Goal: Task Accomplishment & Management: Use online tool/utility

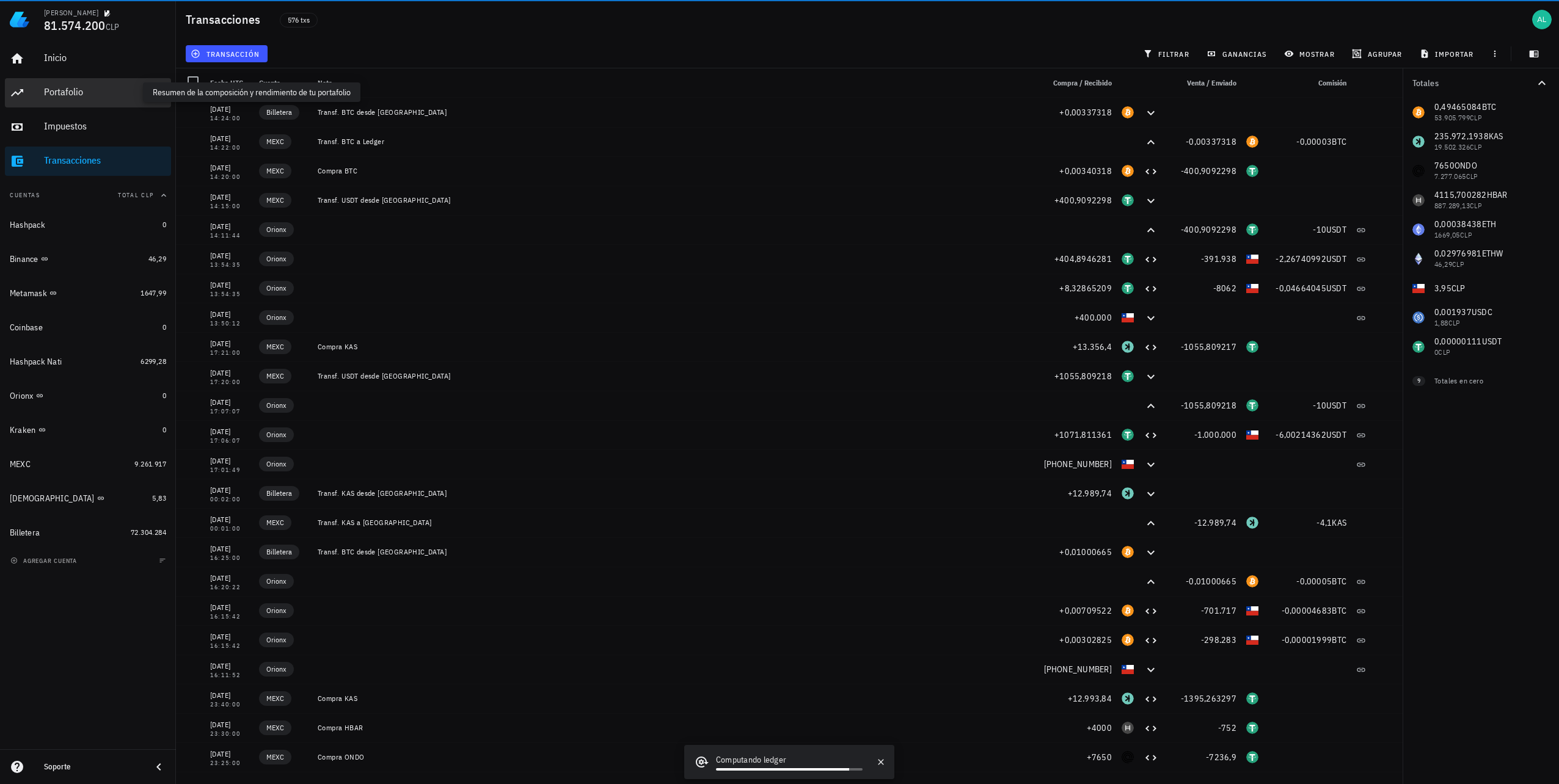
click at [92, 94] on div "Portafolio" at bounding box center [104, 92] width 122 height 11
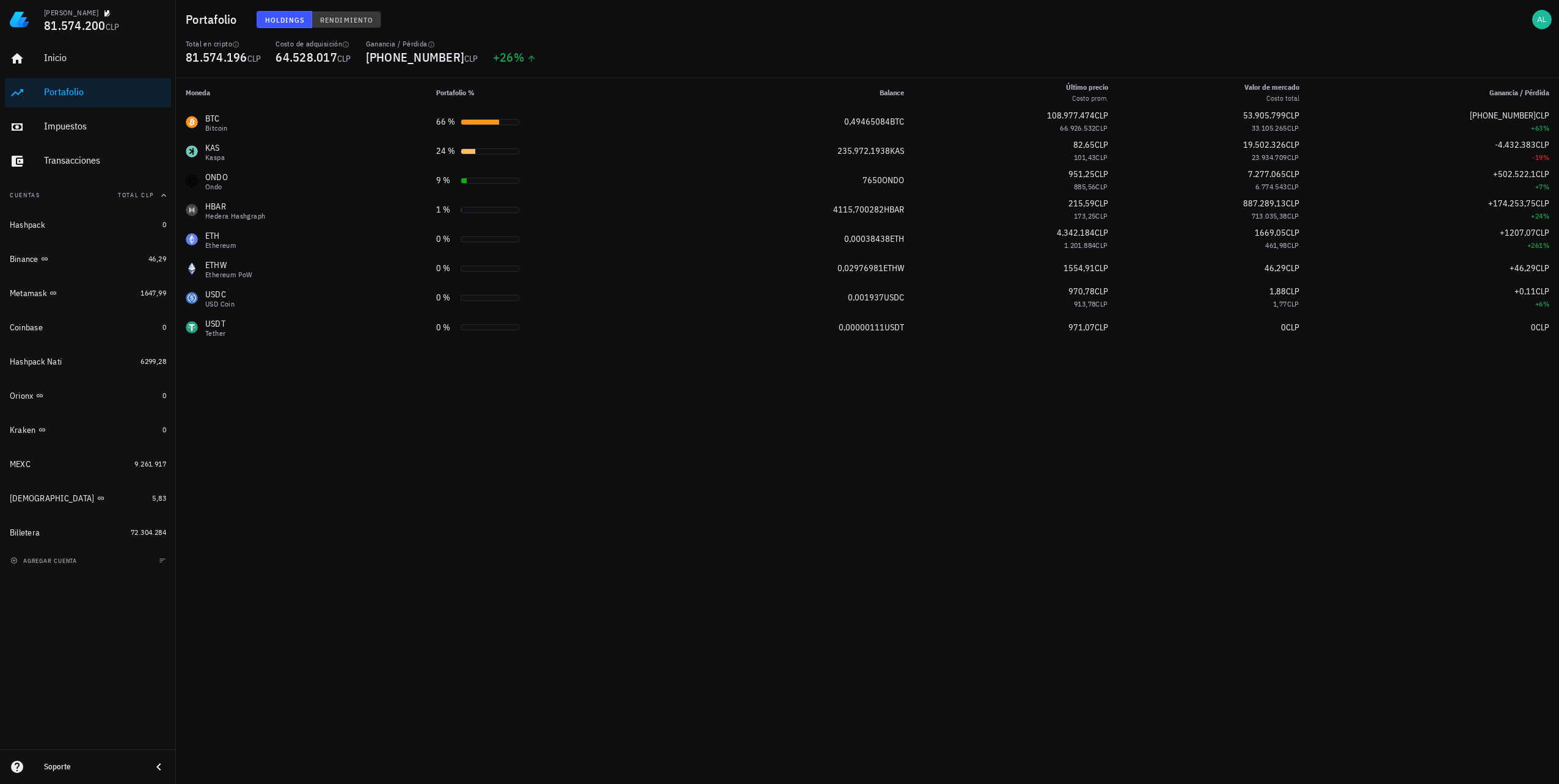
click at [345, 22] on span "Rendimiento" at bounding box center [346, 20] width 54 height 9
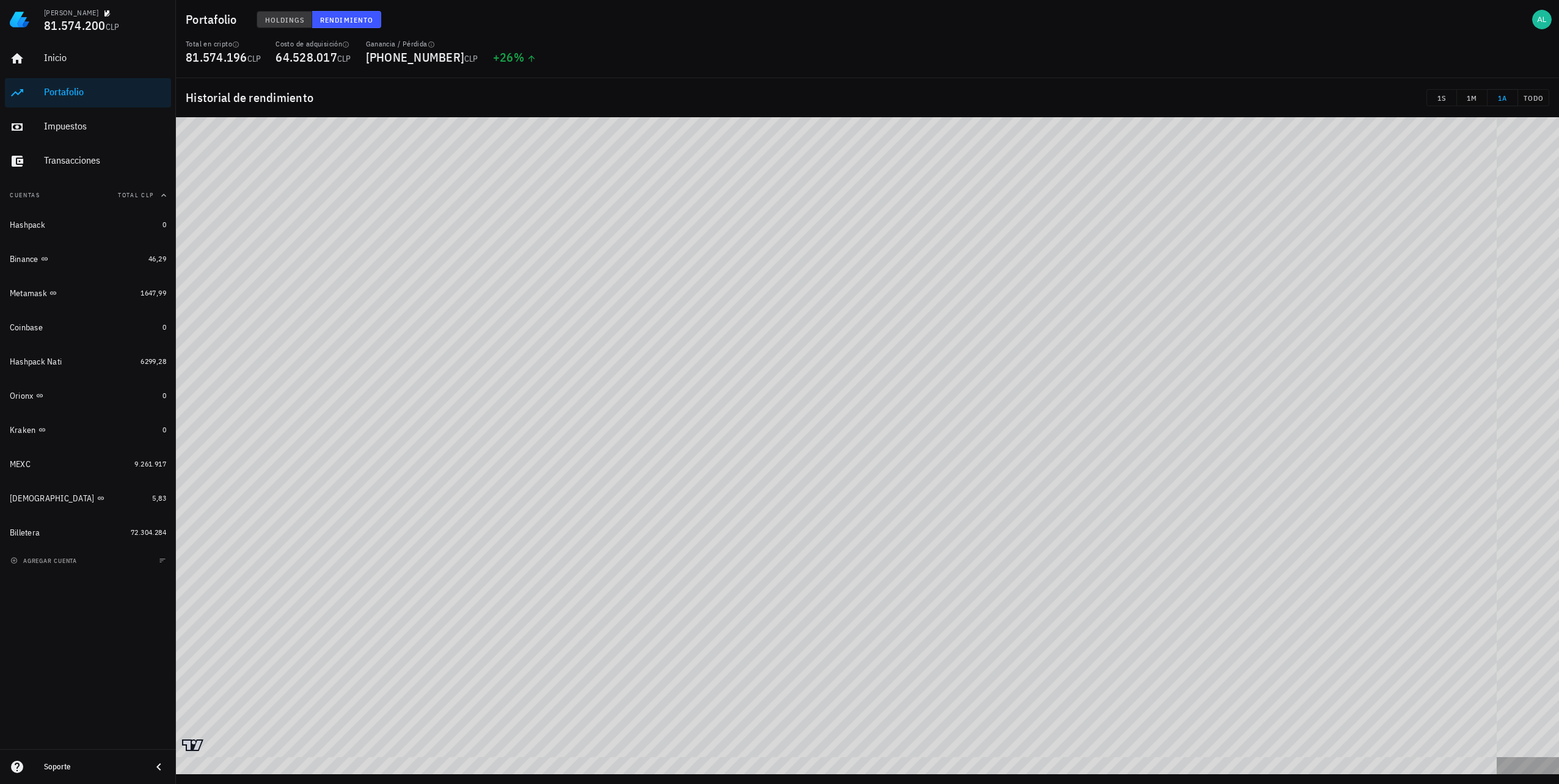
click at [275, 22] on span "Holdings" at bounding box center [284, 20] width 40 height 9
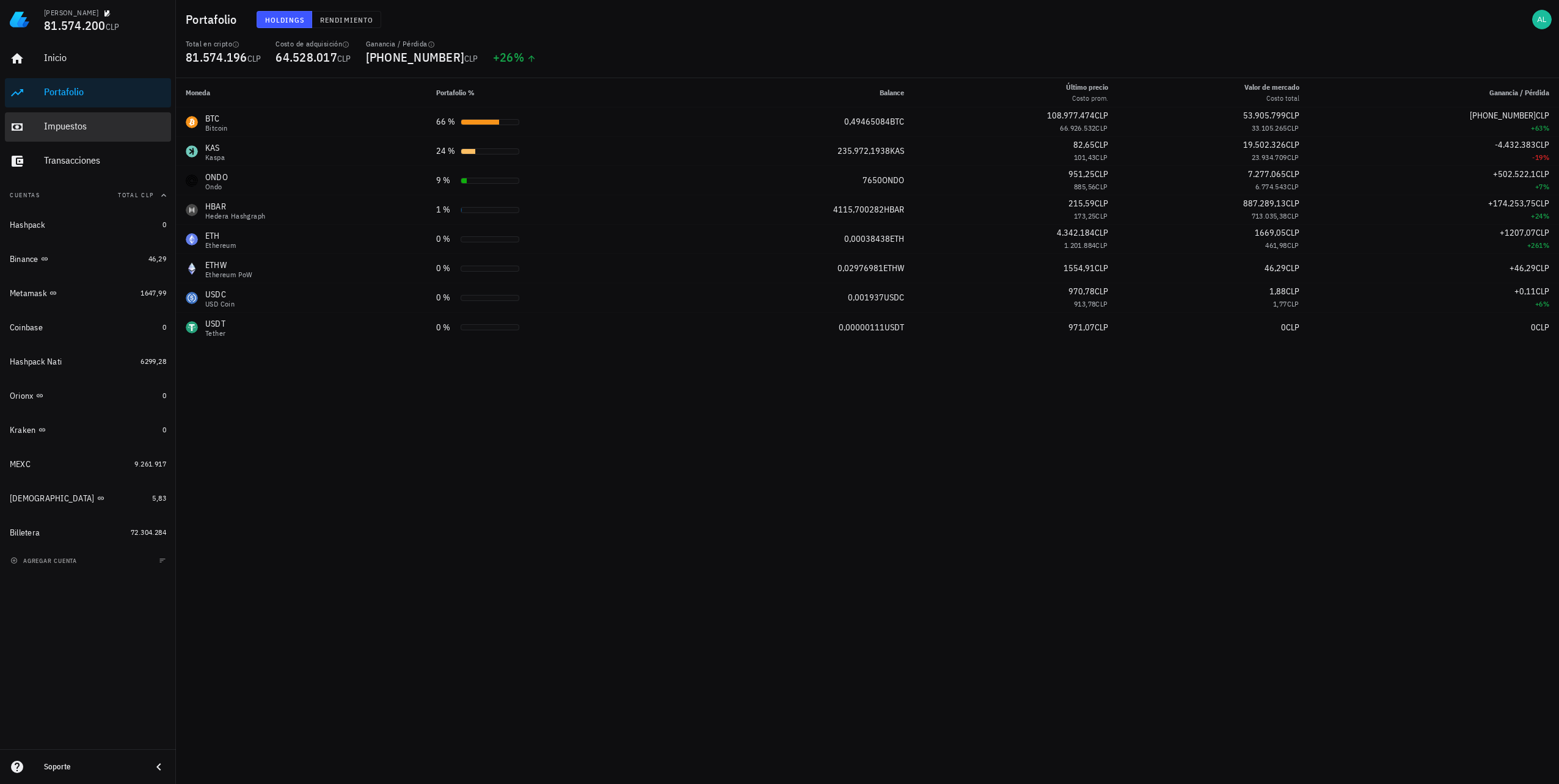
click at [89, 130] on div "Impuestos" at bounding box center [104, 126] width 122 height 11
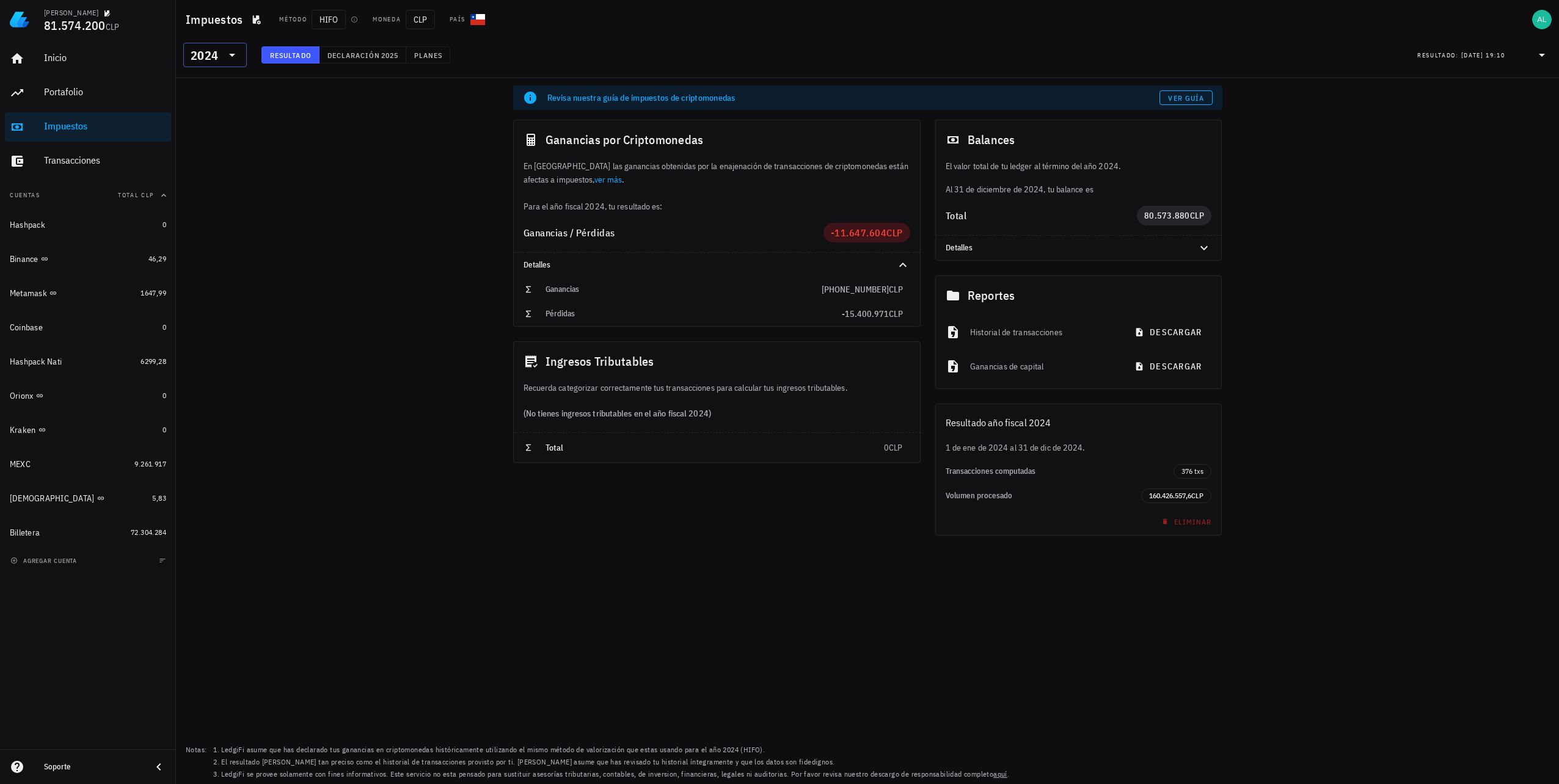
click at [236, 58] on icon at bounding box center [232, 55] width 15 height 15
click at [199, 90] on div "2025" at bounding box center [215, 87] width 44 height 10
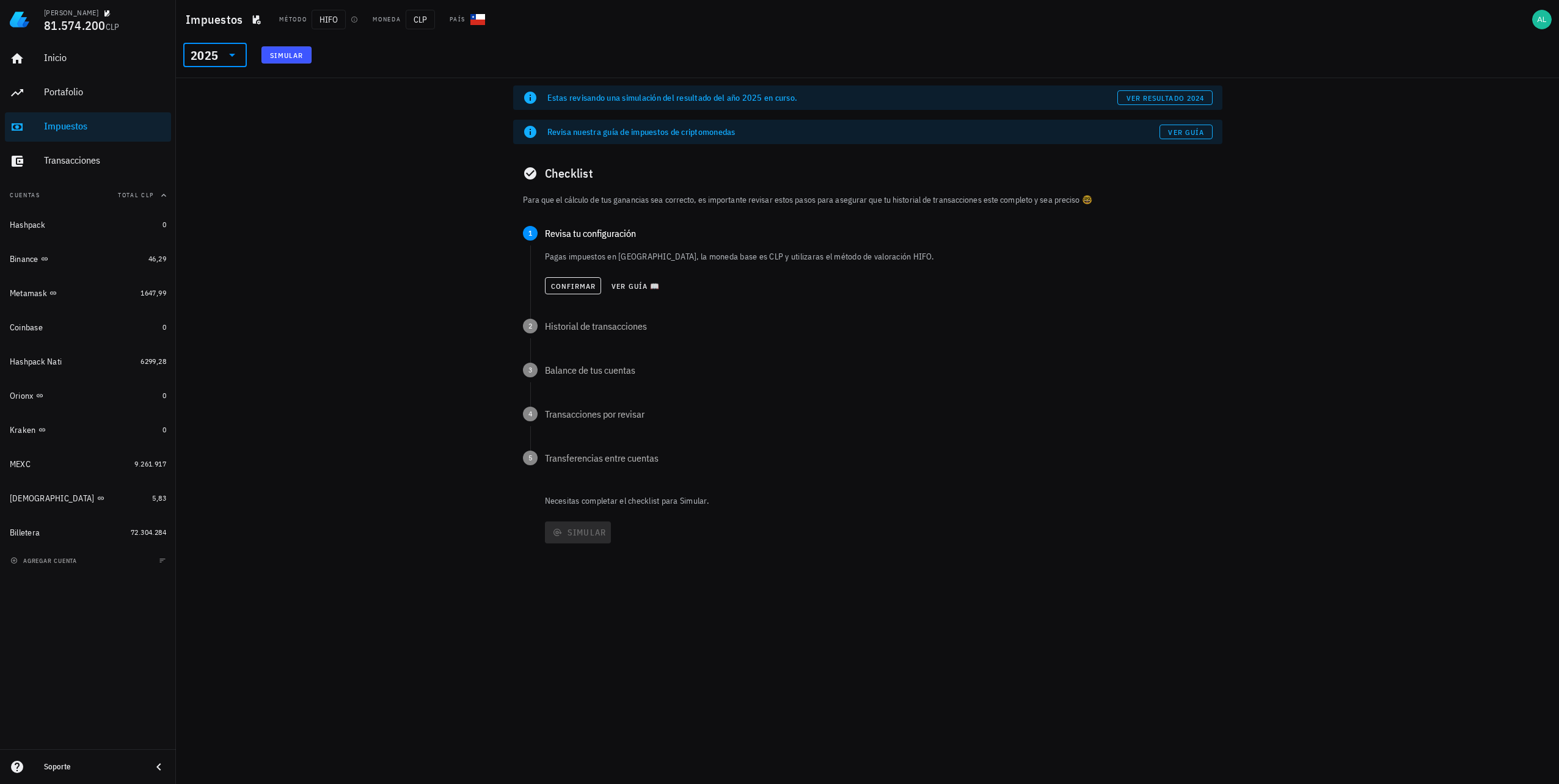
click at [238, 58] on icon at bounding box center [232, 55] width 15 height 15
click at [219, 104] on div "2024" at bounding box center [215, 111] width 44 height 20
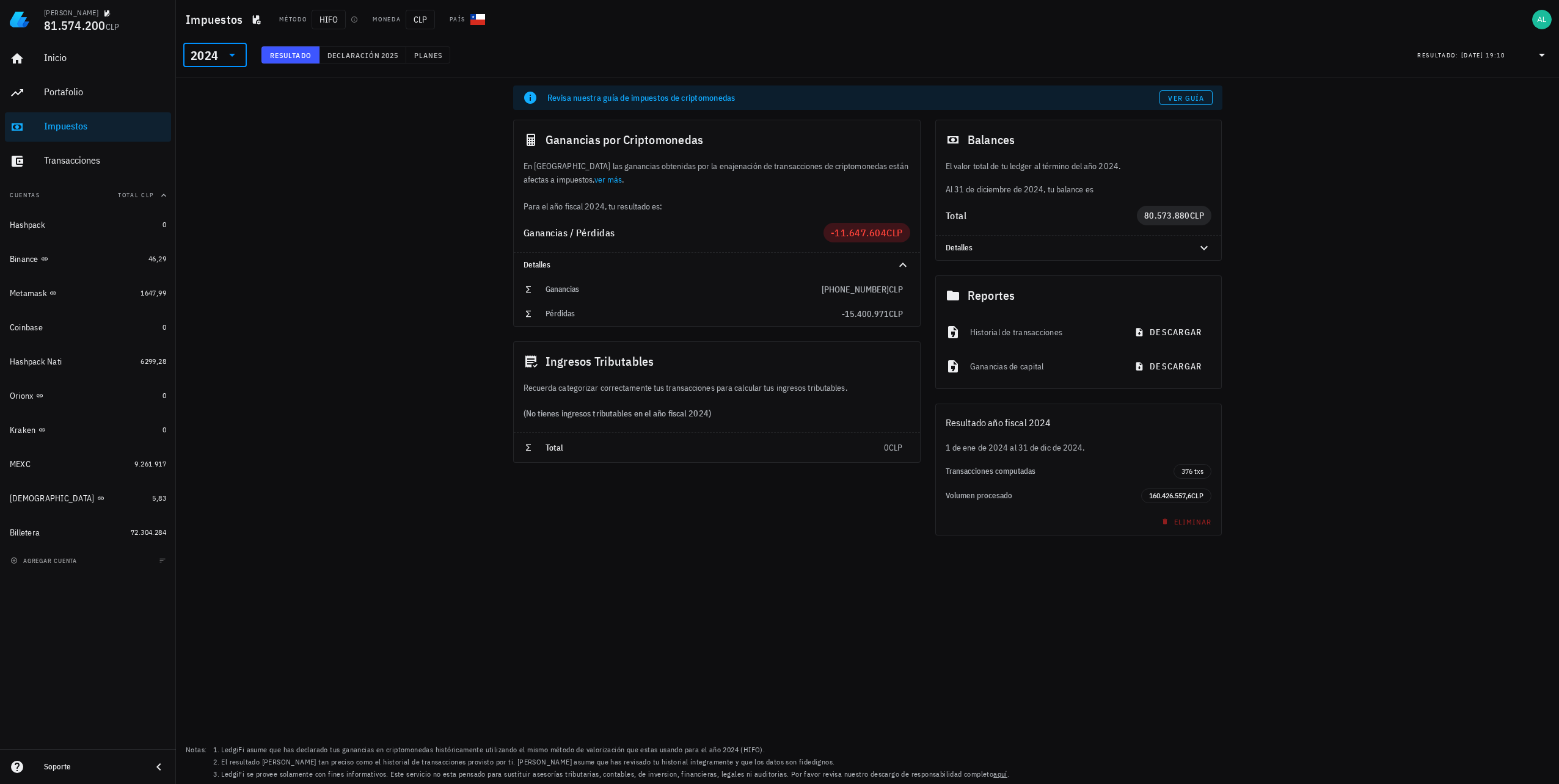
click at [231, 60] on icon at bounding box center [232, 55] width 15 height 15
click at [219, 125] on div "2023" at bounding box center [215, 135] width 44 height 20
click at [232, 51] on icon at bounding box center [232, 55] width 15 height 15
click at [229, 89] on div "2025" at bounding box center [215, 87] width 44 height 10
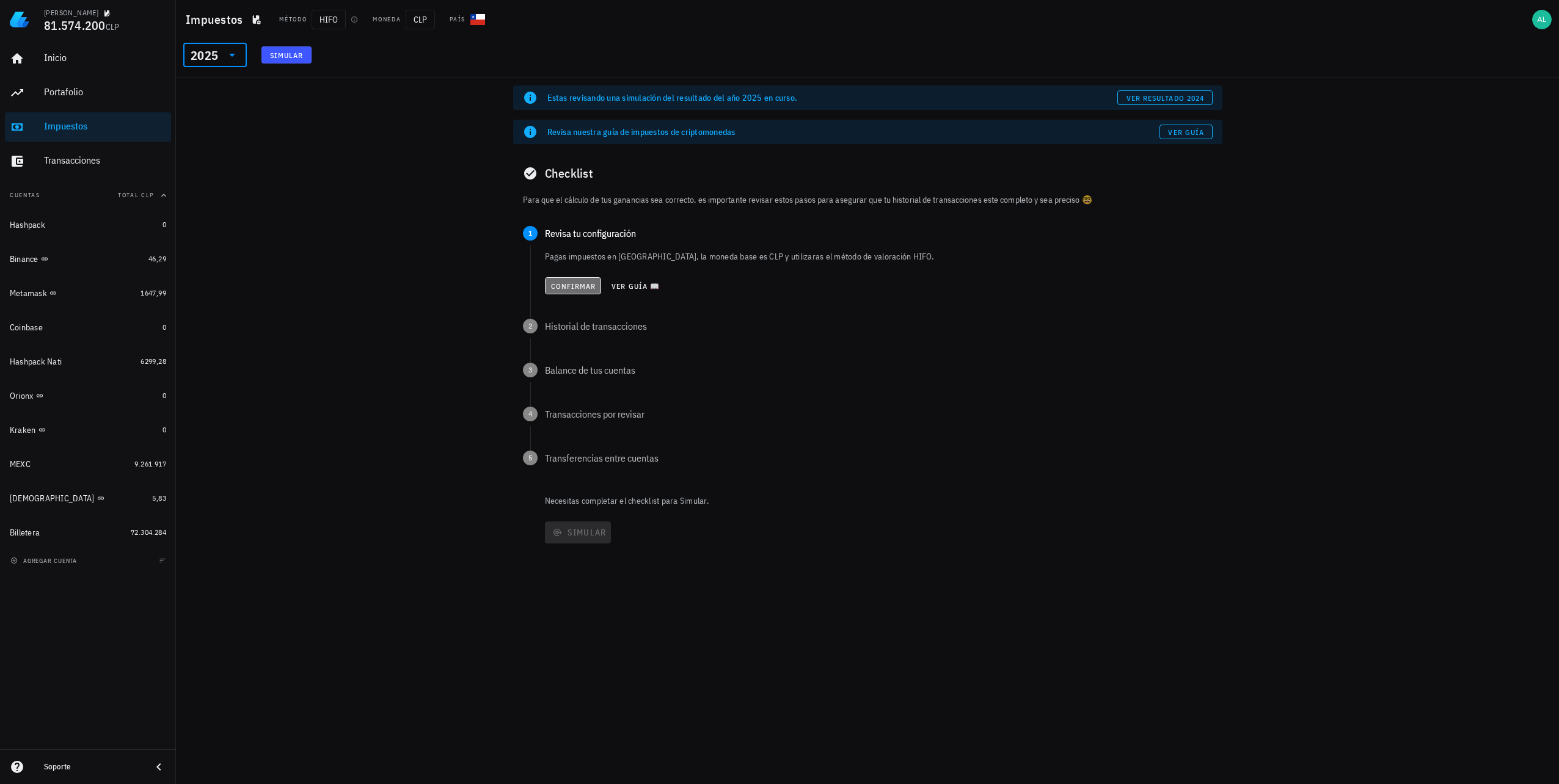
click at [568, 290] on span "Confirmar" at bounding box center [573, 286] width 46 height 9
click at [581, 327] on span "Confirmar" at bounding box center [573, 330] width 46 height 9
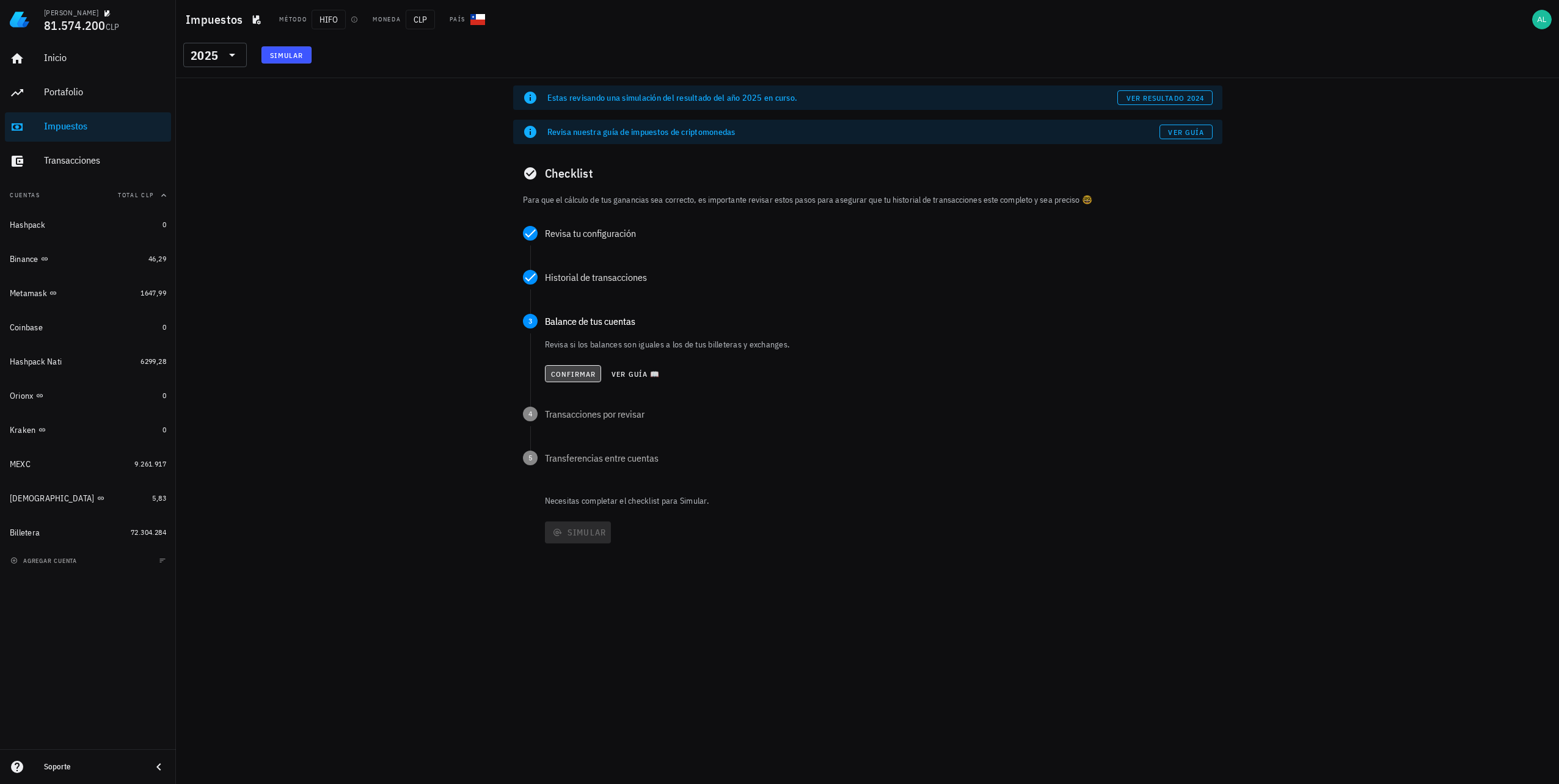
click at [578, 372] on span "Confirmar" at bounding box center [573, 374] width 46 height 9
click at [574, 417] on span "Confirmar" at bounding box center [573, 417] width 46 height 9
click at [571, 464] on span "Confirmar" at bounding box center [572, 463] width 46 height 9
click at [574, 487] on span "Simular" at bounding box center [578, 484] width 57 height 11
